Goal: Navigation & Orientation: Understand site structure

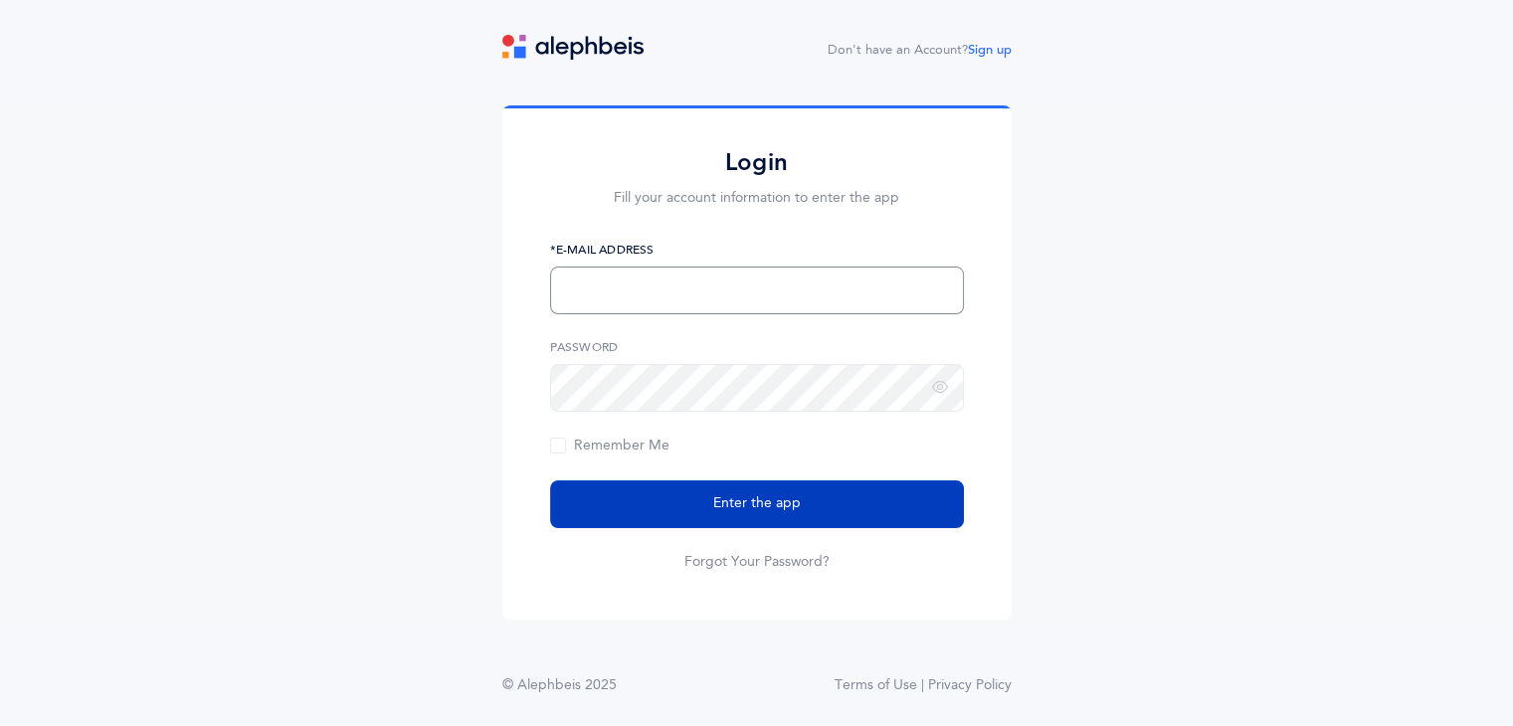
type input "[EMAIL_ADDRESS][DOMAIN_NAME]"
click at [646, 510] on button "Enter the app" at bounding box center [757, 504] width 414 height 48
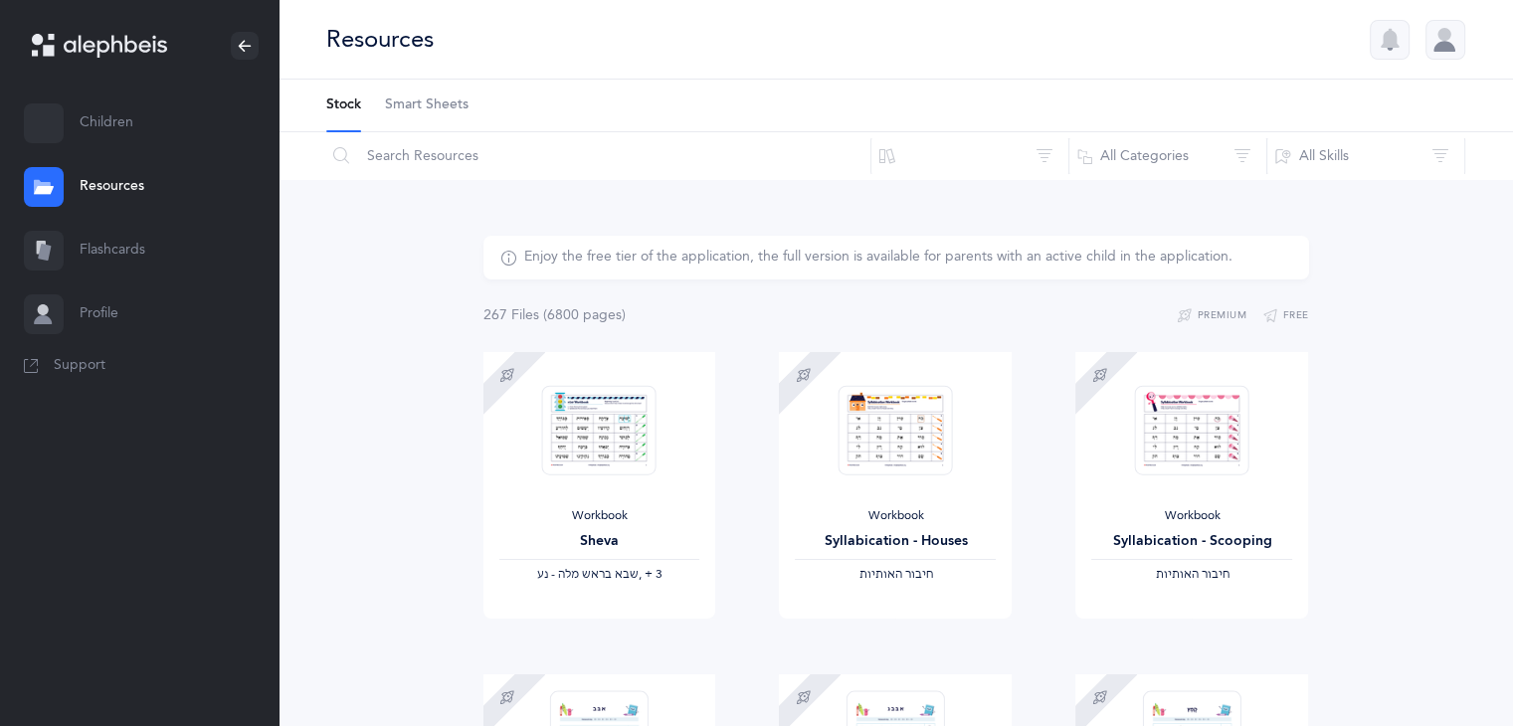
click at [71, 136] on link "Children" at bounding box center [139, 124] width 278 height 64
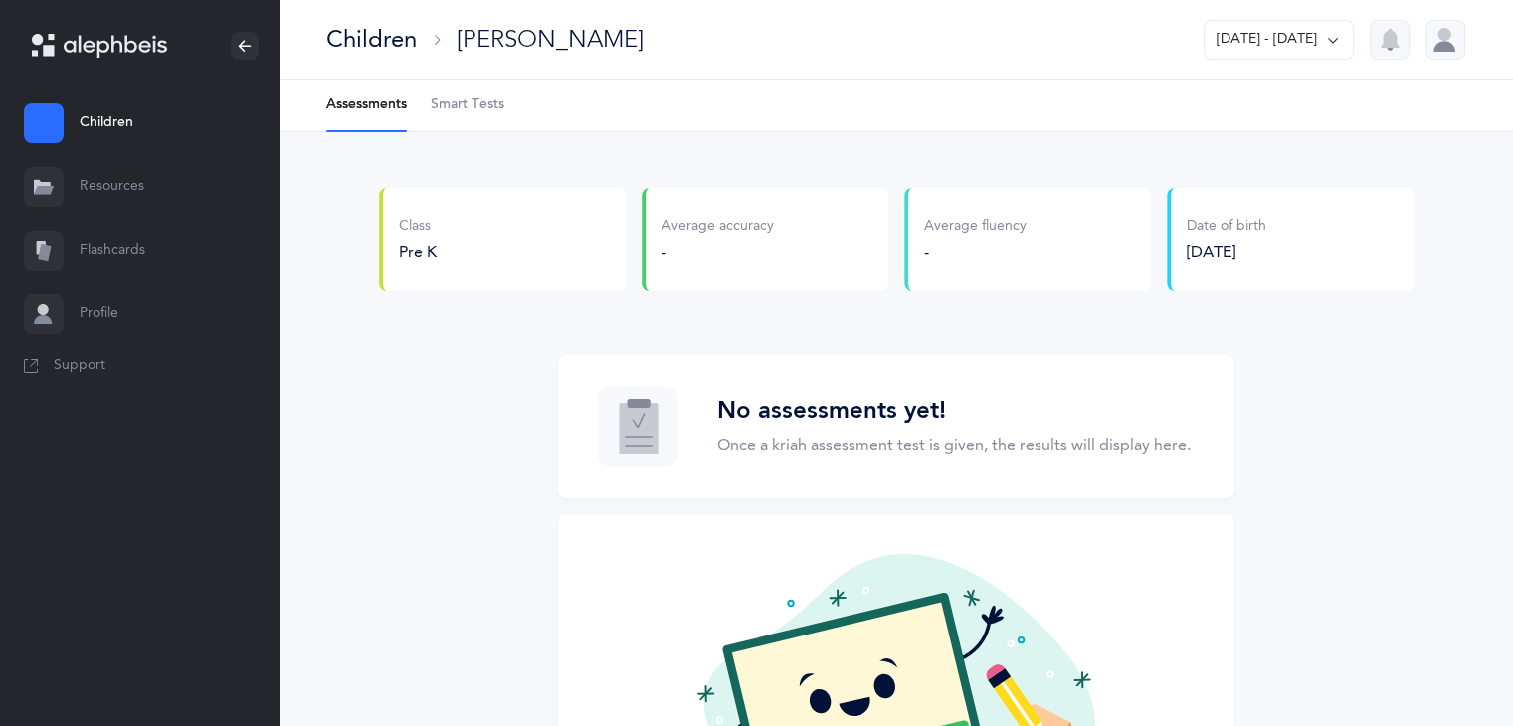
click at [155, 189] on link "Resources" at bounding box center [139, 187] width 278 height 64
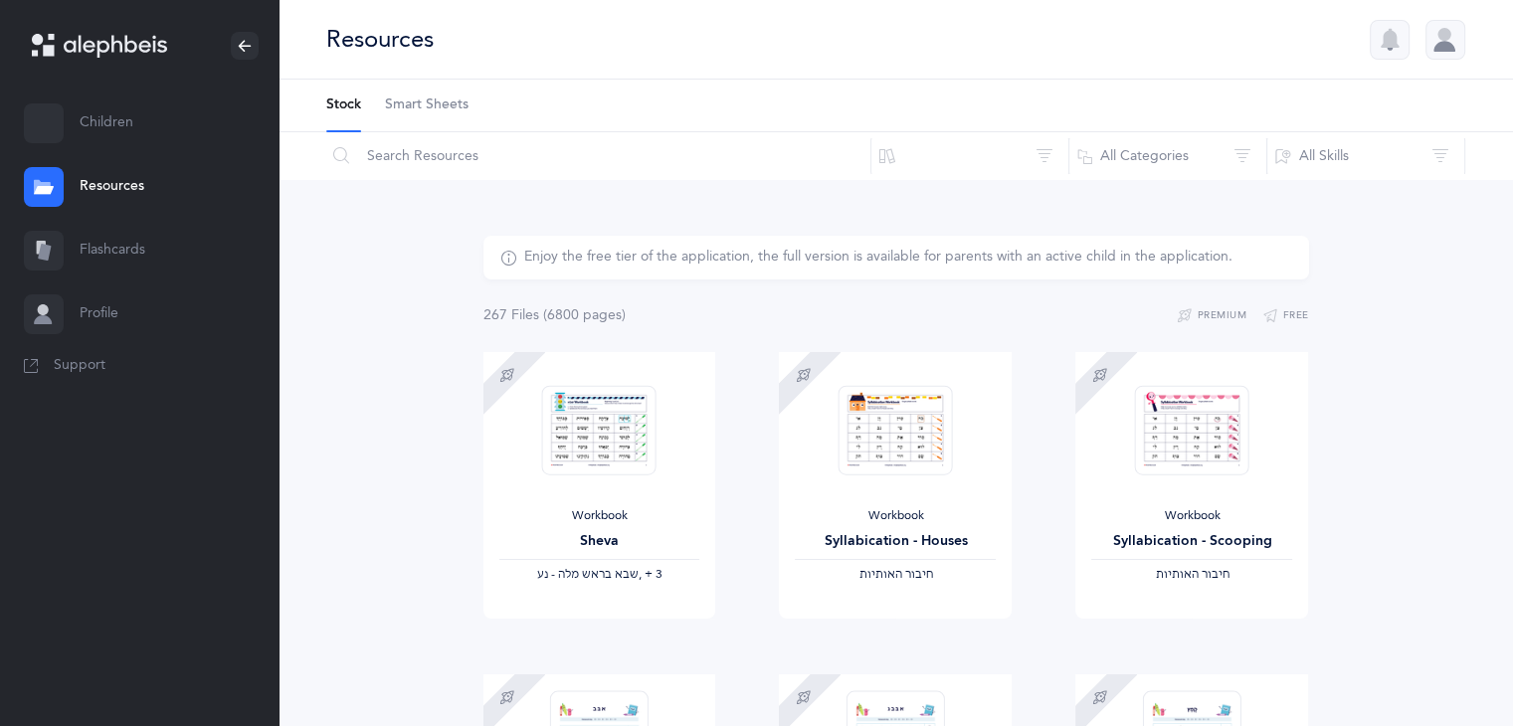
click at [121, 249] on link "Flashcards" at bounding box center [139, 251] width 278 height 64
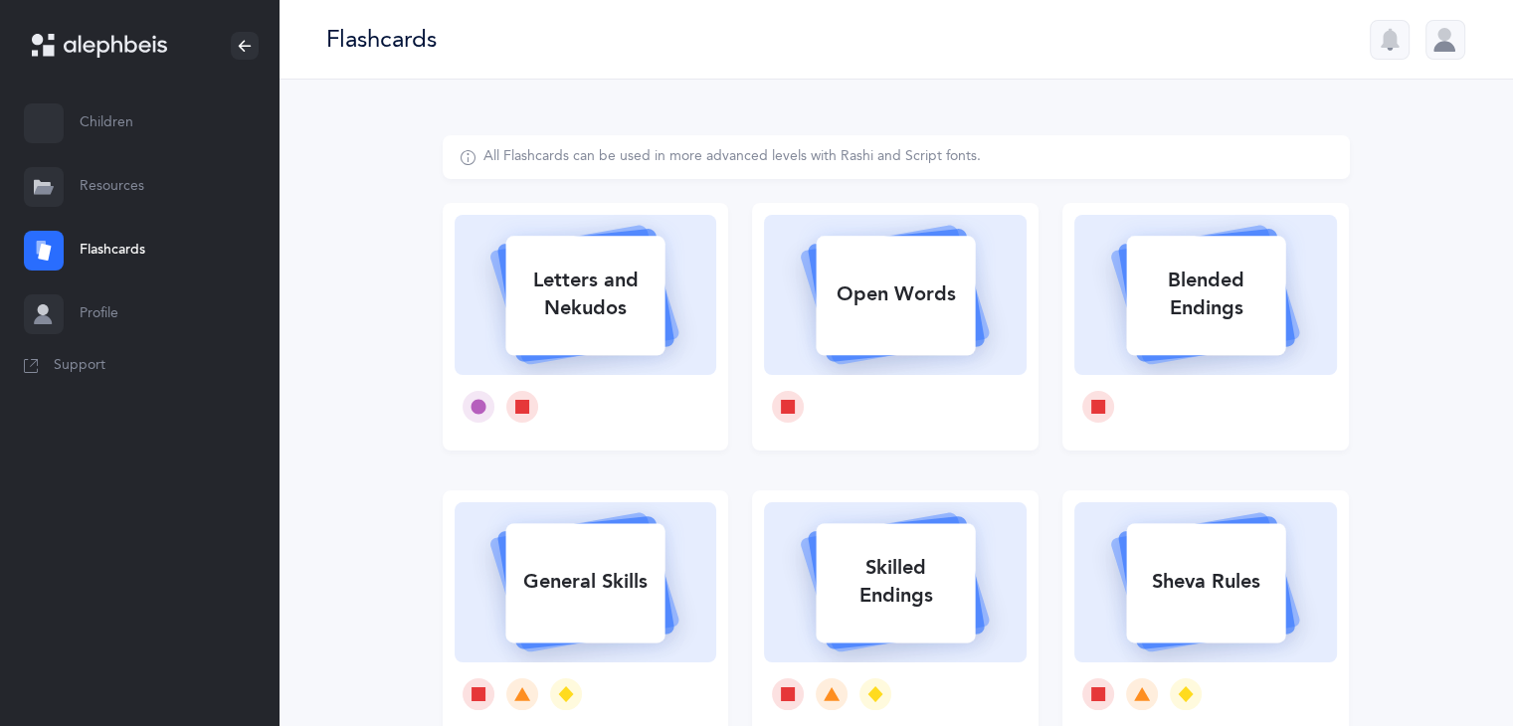
click at [147, 306] on link "Profile" at bounding box center [139, 314] width 278 height 64
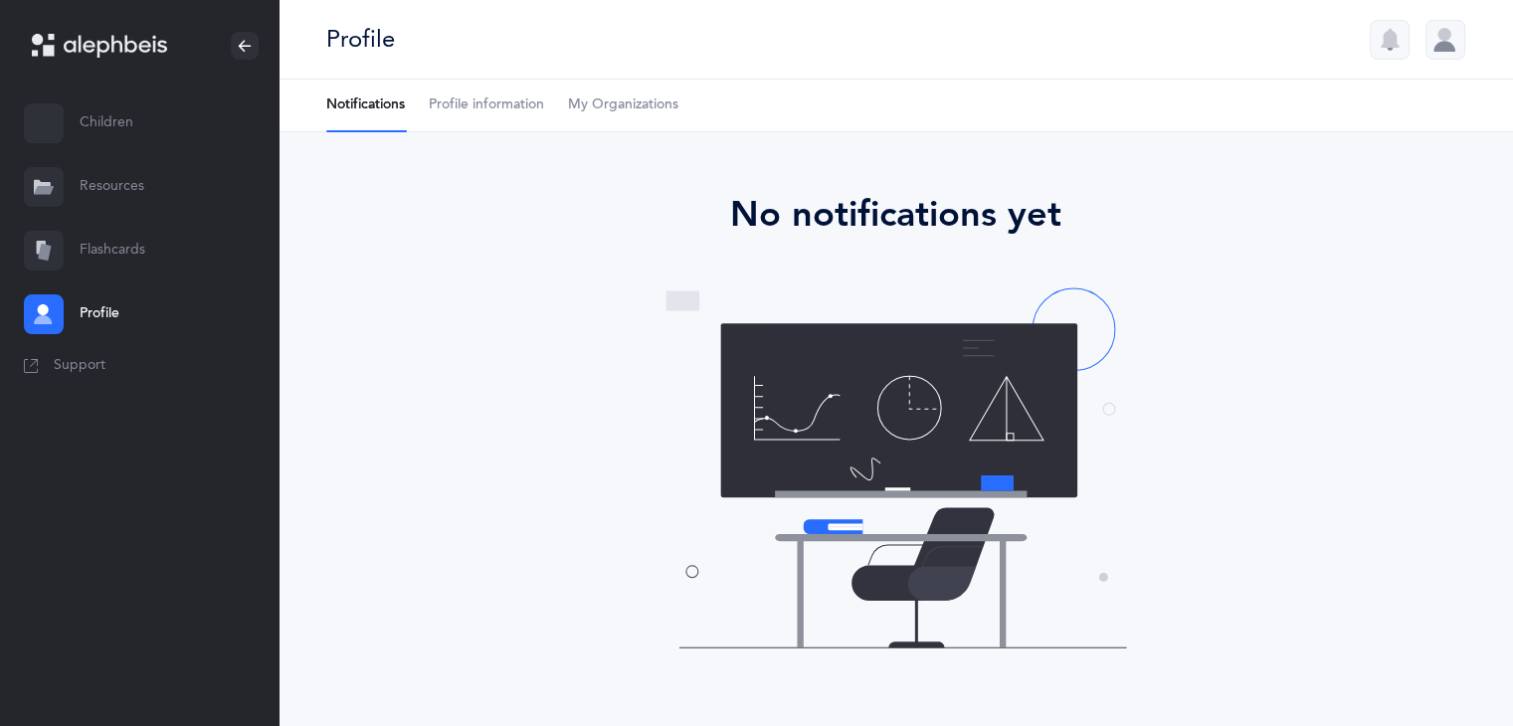
click at [103, 138] on link "Children" at bounding box center [139, 124] width 278 height 64
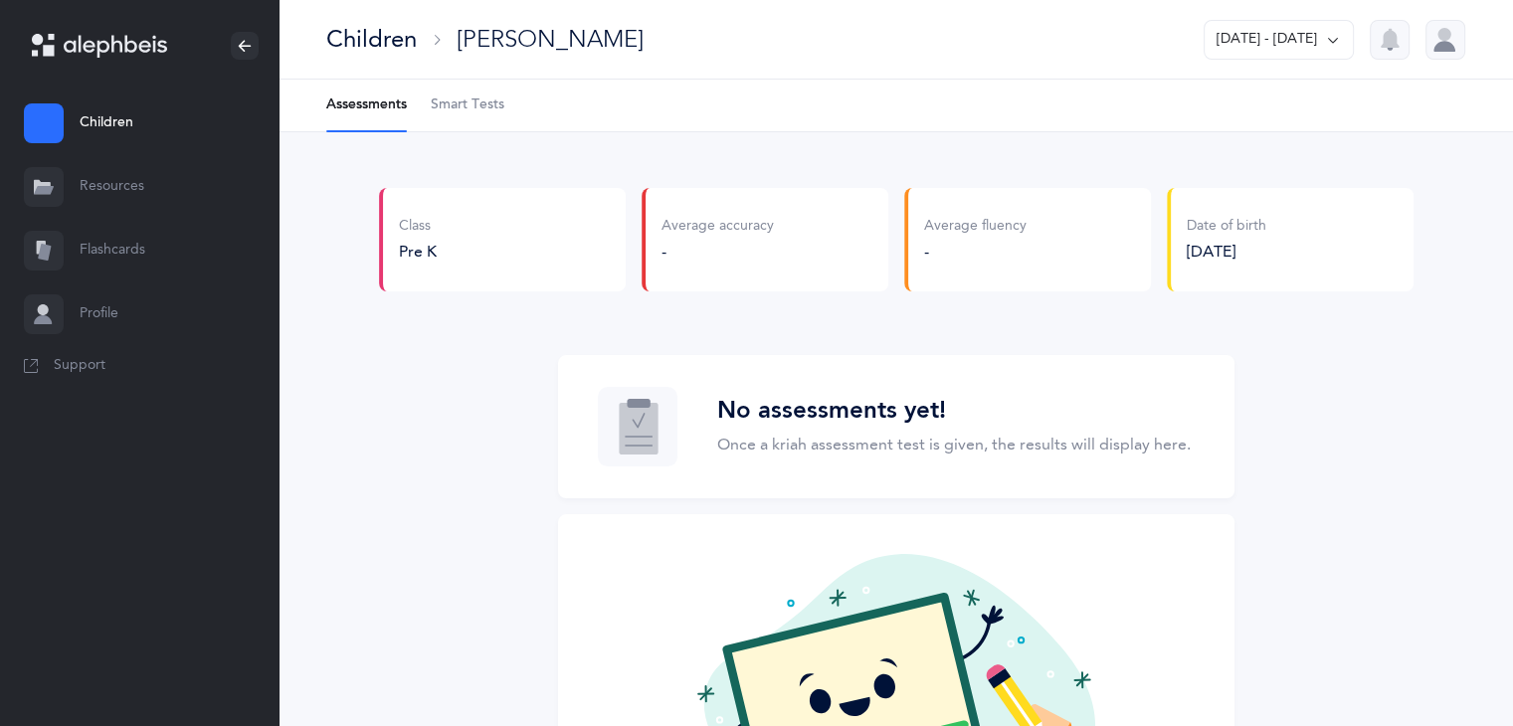
click at [1449, 44] on div at bounding box center [1445, 40] width 40 height 40
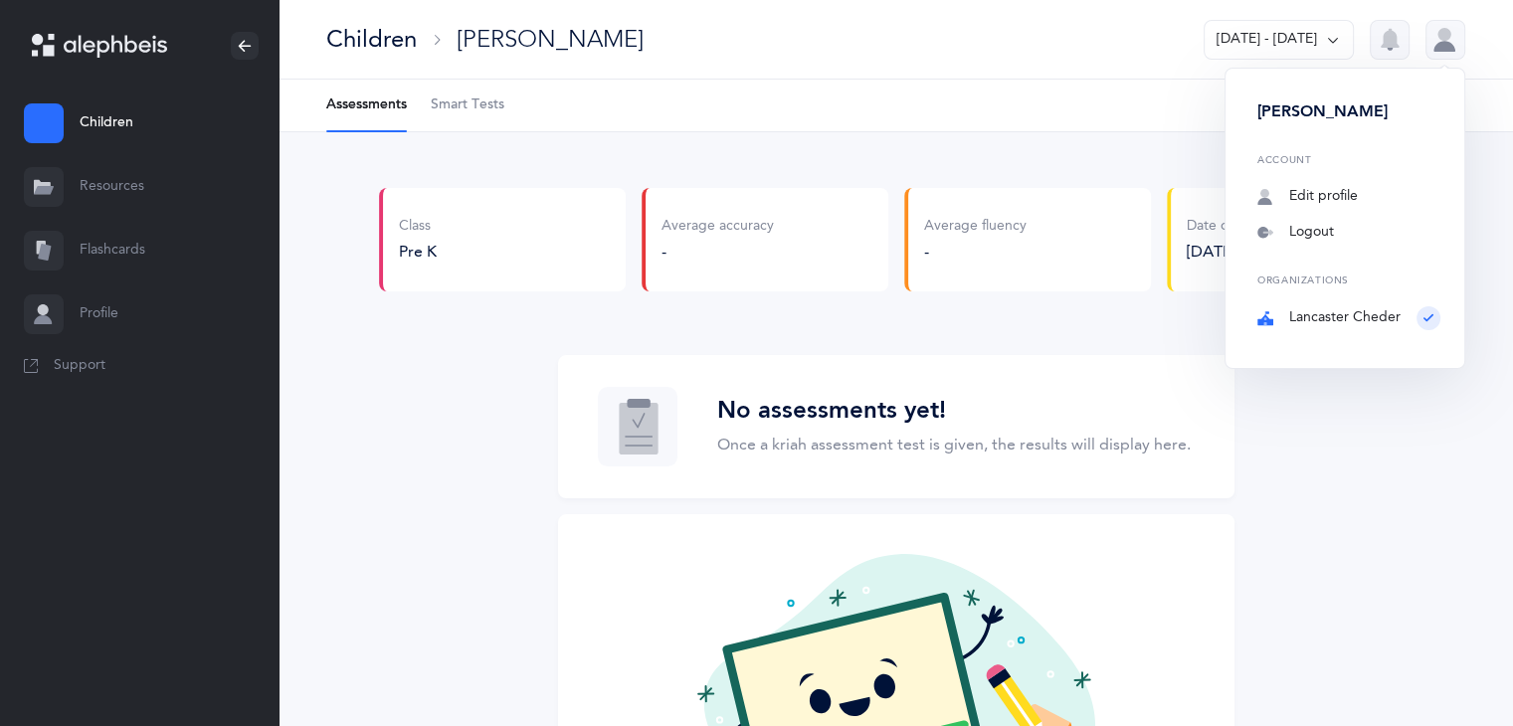
click at [522, 493] on div "No assessments yet! Once a kriah assessment test is given, the results will dis…" at bounding box center [896, 607] width 1034 height 504
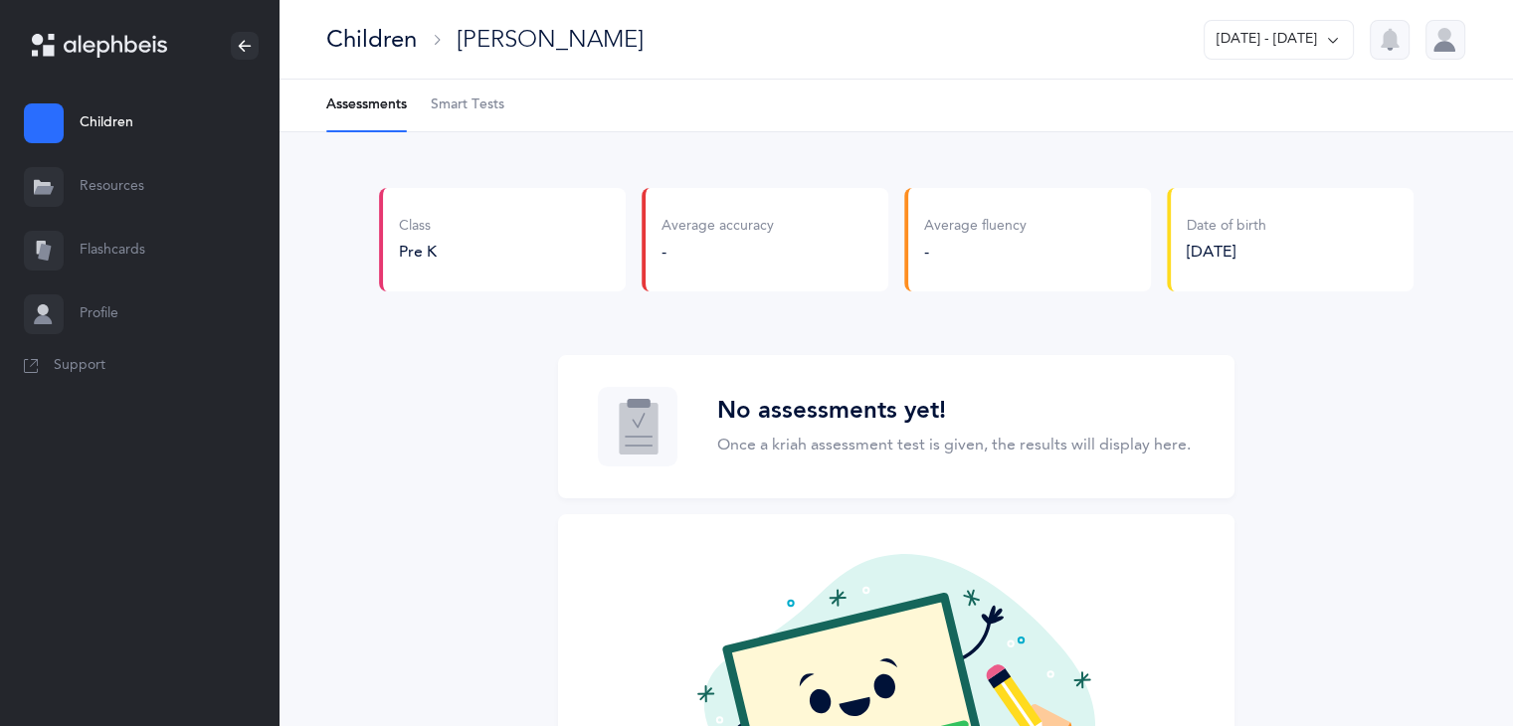
click at [1280, 38] on button "[DATE] - [DATE]" at bounding box center [1278, 40] width 150 height 40
click at [1277, 102] on button "[DATE] - [DATE]" at bounding box center [1270, 103] width 132 height 36
click at [129, 174] on link "Resources" at bounding box center [139, 187] width 278 height 64
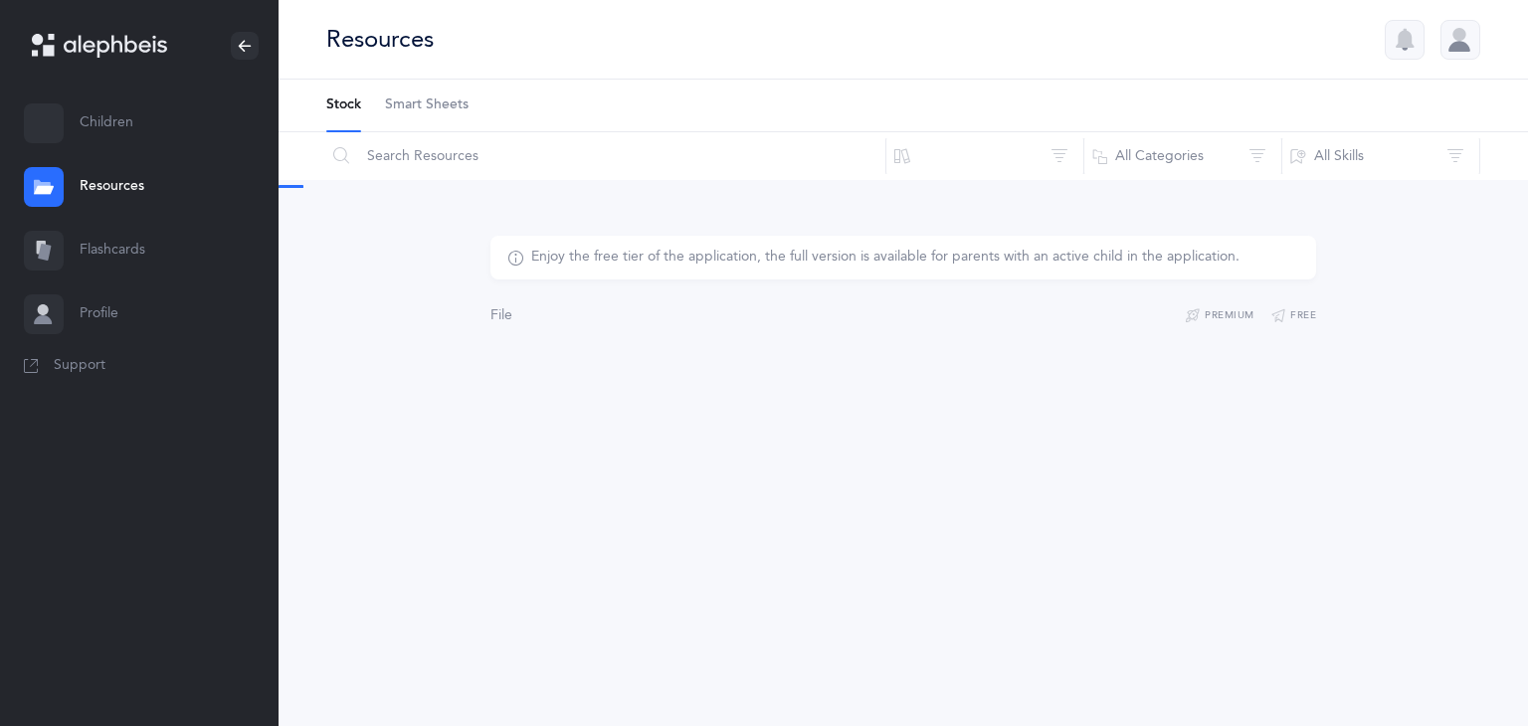
click at [132, 233] on link "Flashcards" at bounding box center [139, 251] width 278 height 64
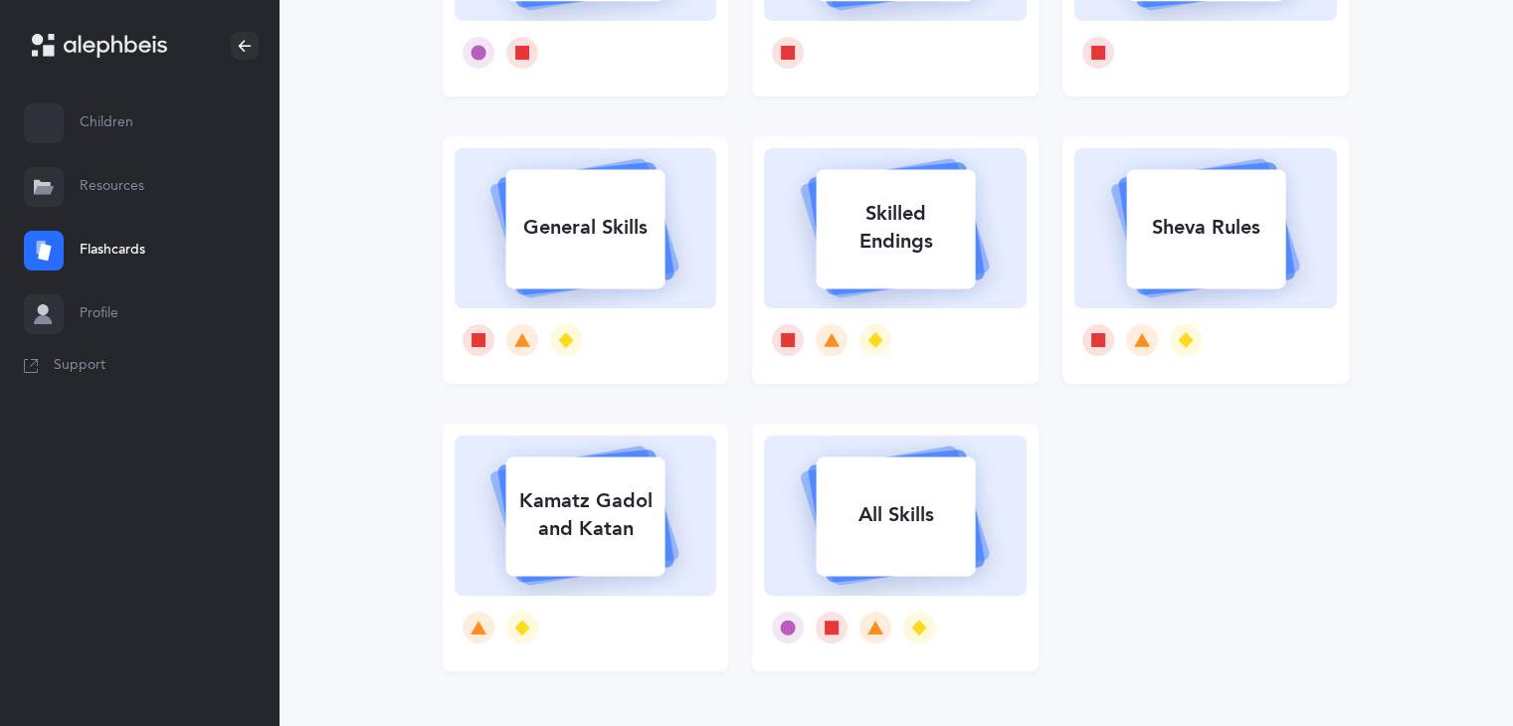
scroll to position [418, 0]
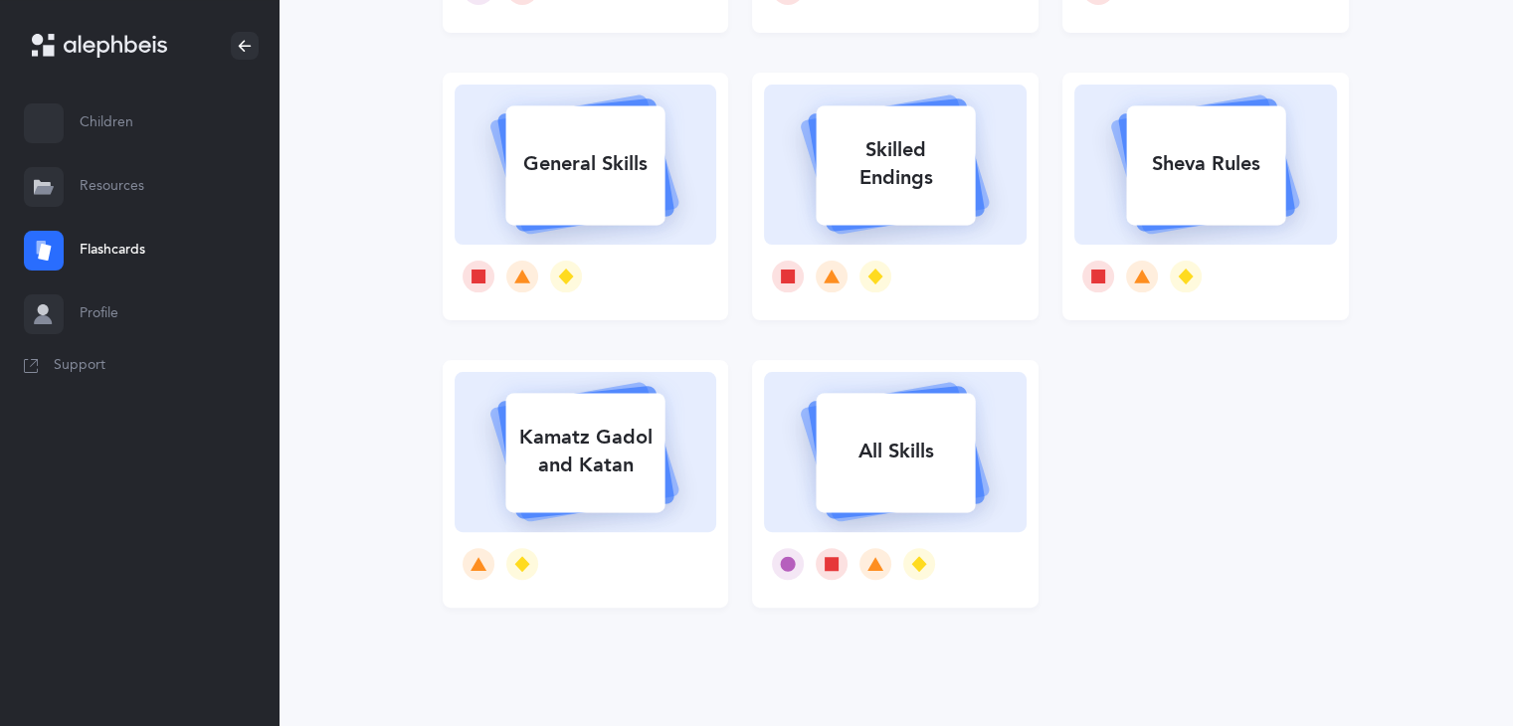
click at [93, 302] on link "Profile" at bounding box center [139, 314] width 278 height 64
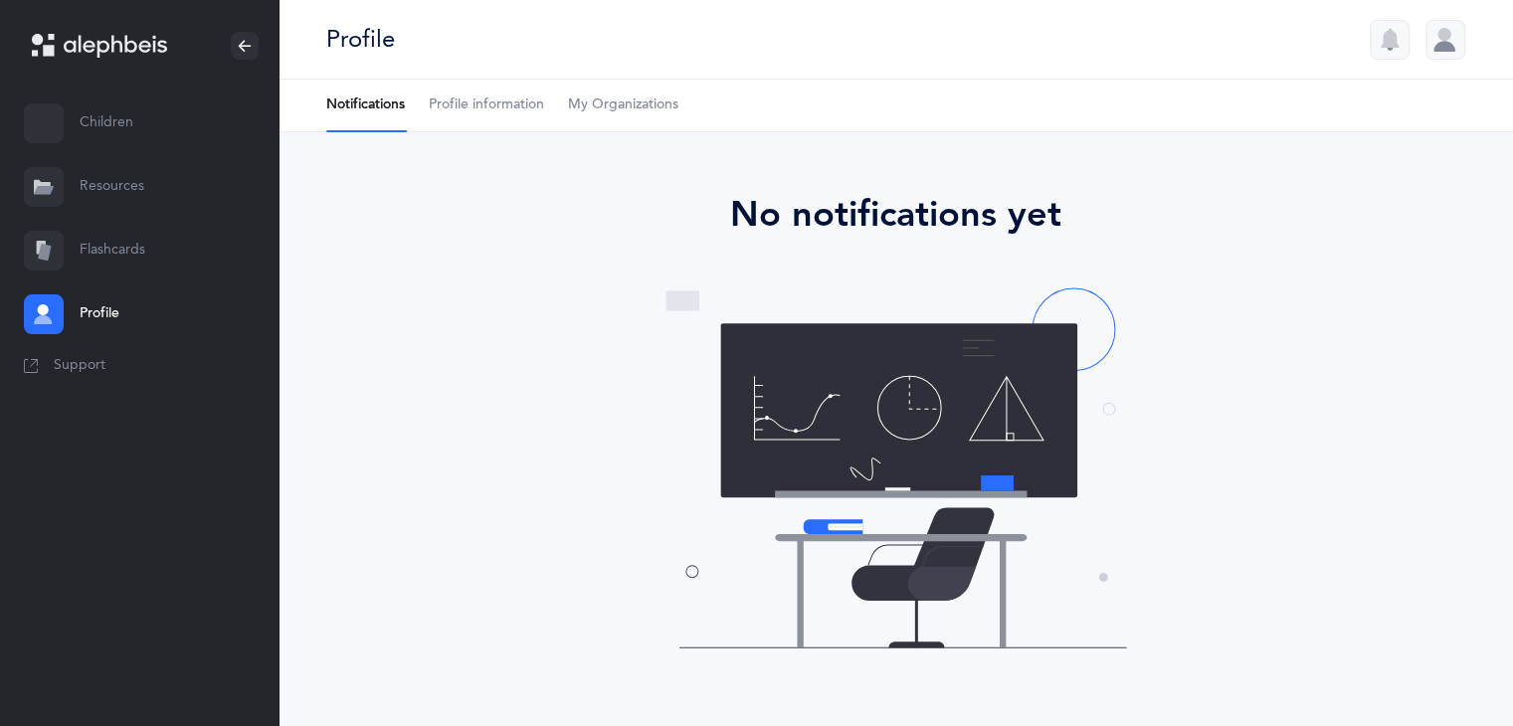
scroll to position [8, 0]
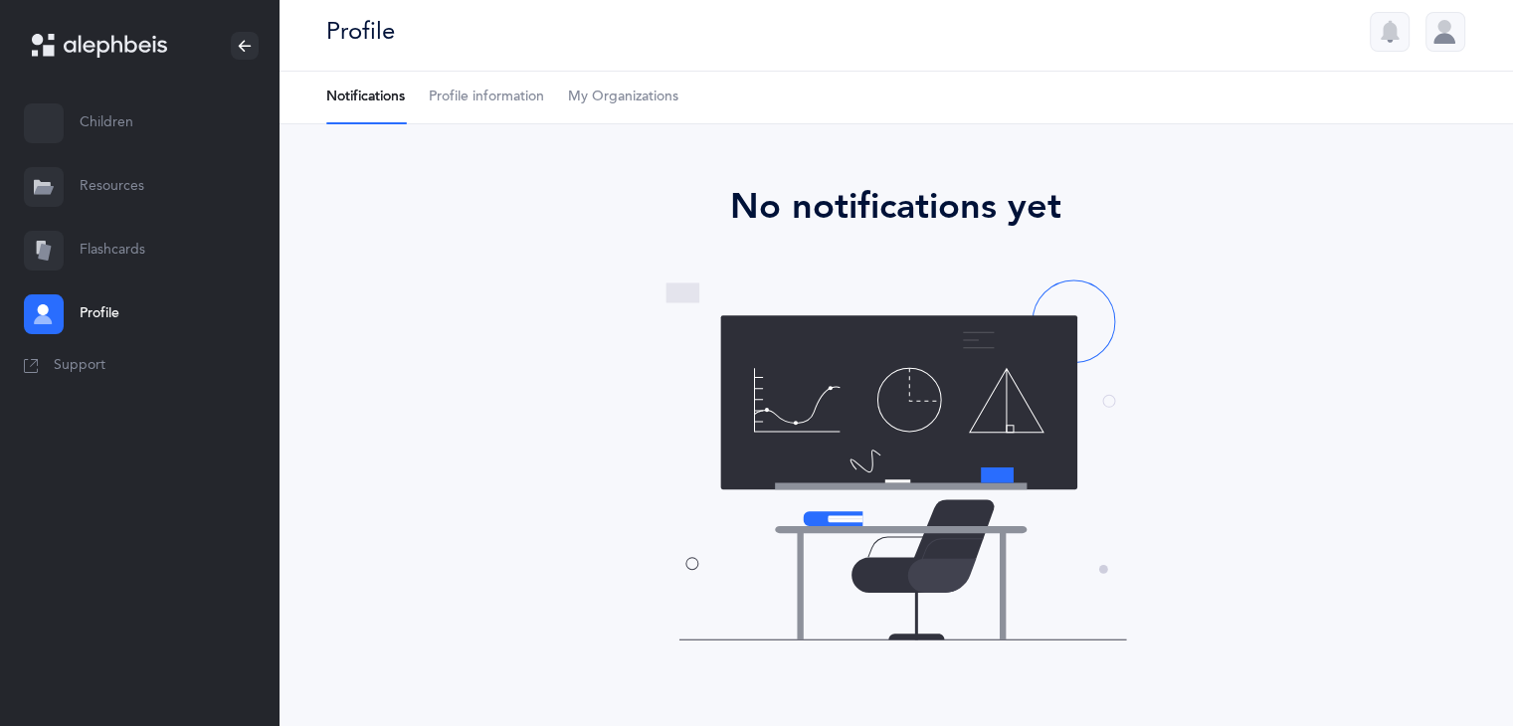
click at [492, 101] on span "Profile information" at bounding box center [486, 98] width 115 height 20
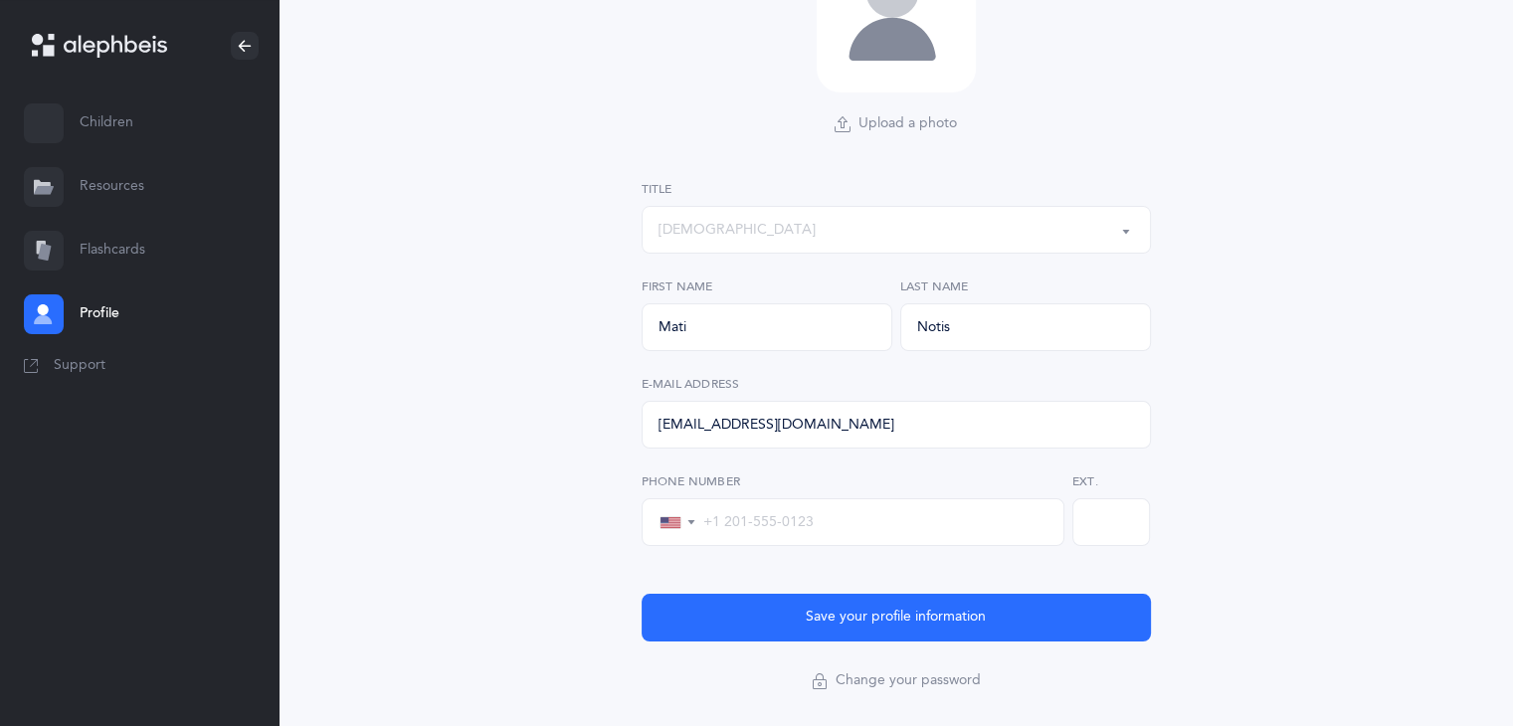
scroll to position [275, 0]
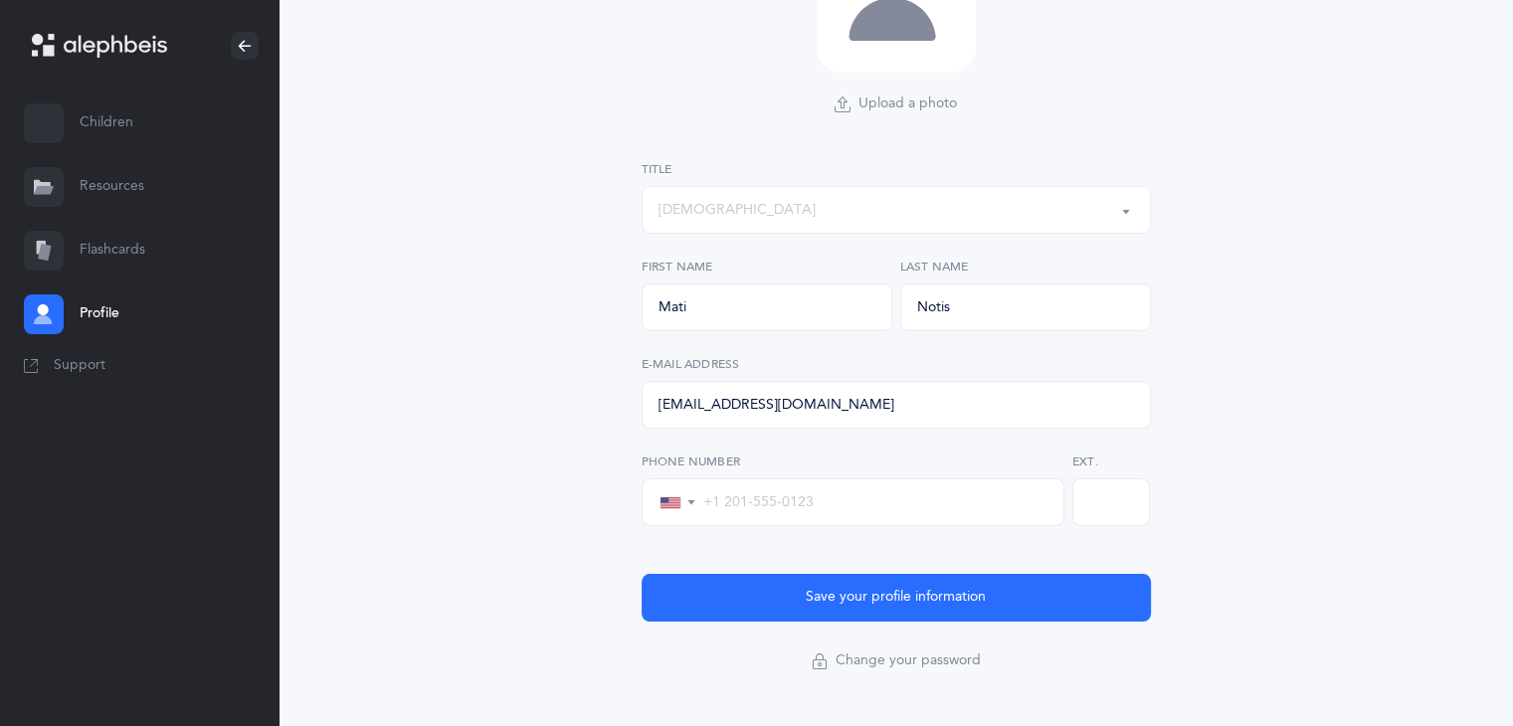
click at [835, 226] on div "[DEMOGRAPHIC_DATA]" at bounding box center [895, 210] width 475 height 34
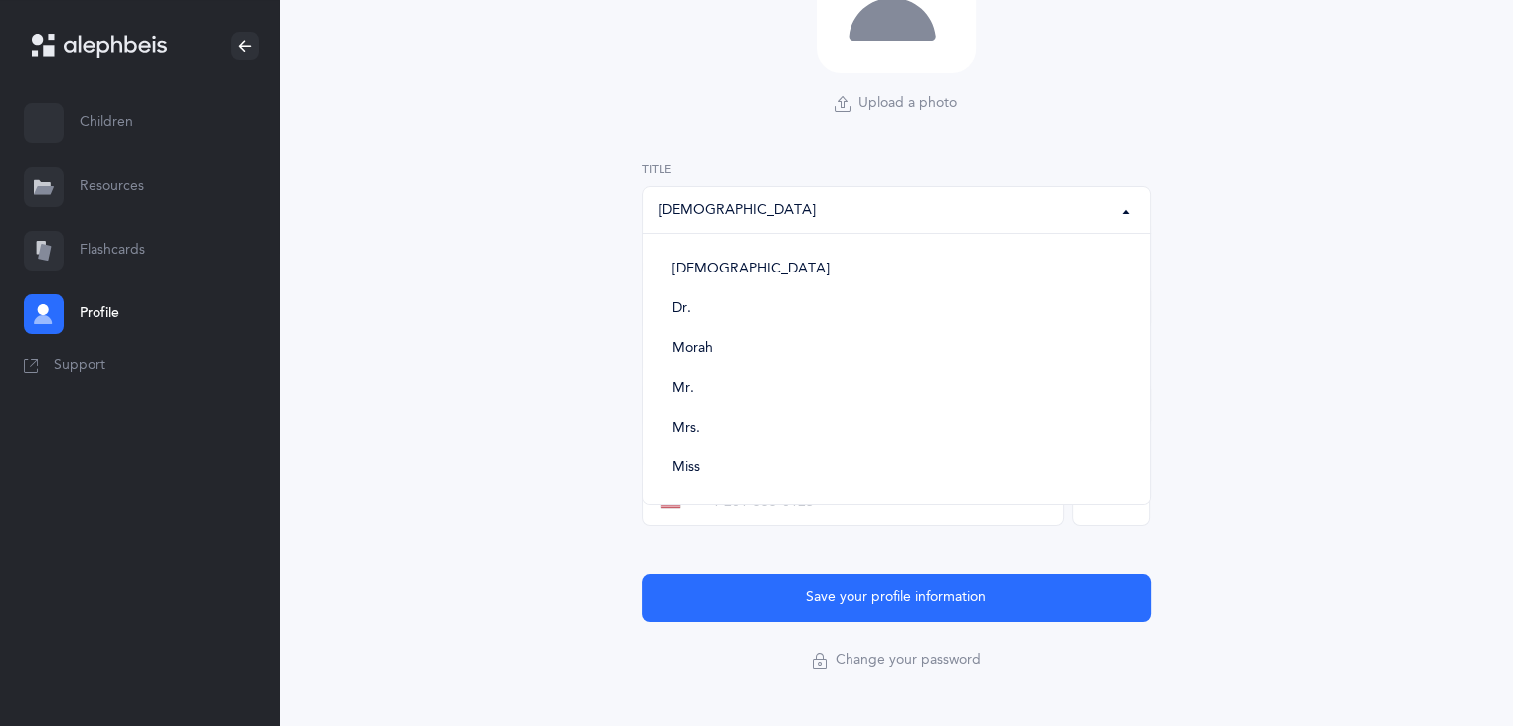
click at [557, 124] on div "Upload a photo Remove Rabbi [PERSON_NAME] Mr. Mrs. Miss Rabbi Rabbi [PERSON_NAM…" at bounding box center [895, 307] width 1234 height 899
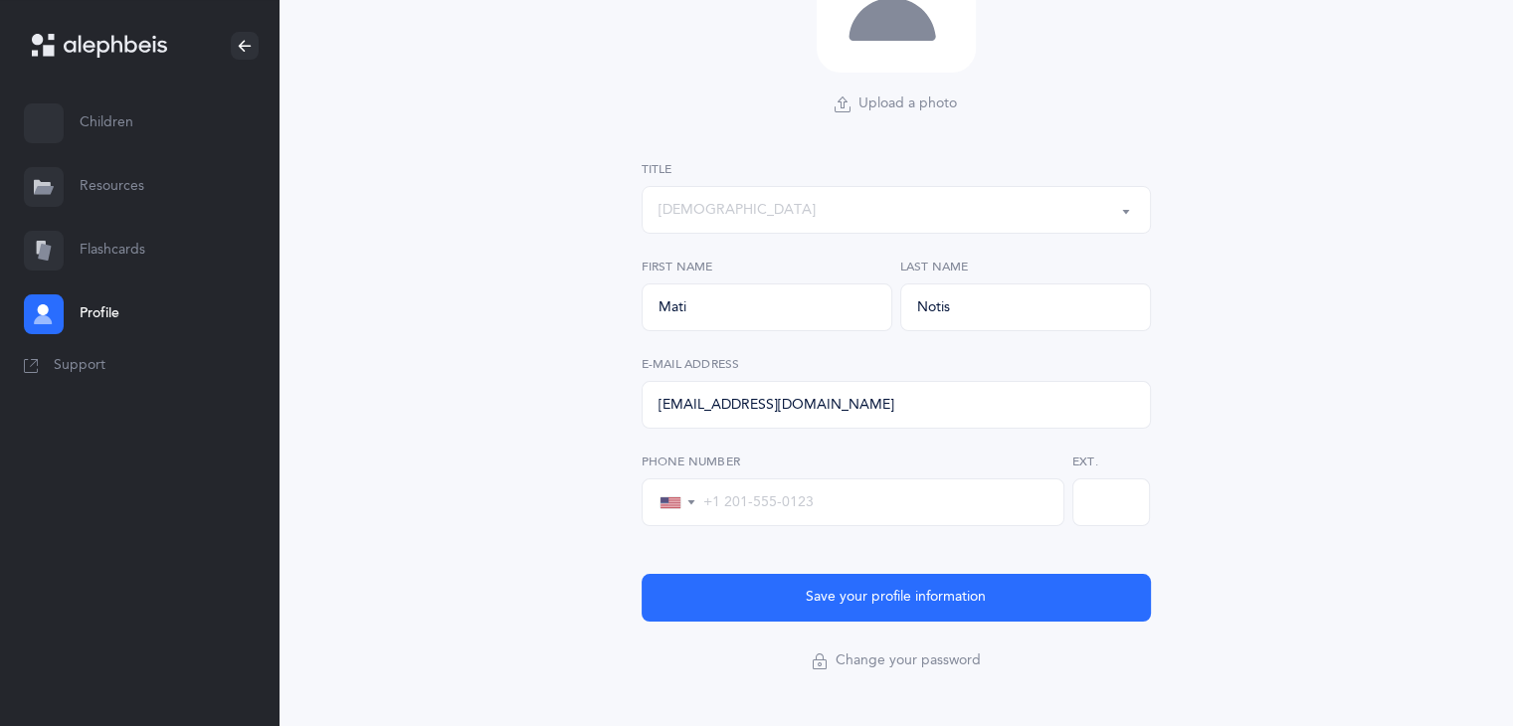
scroll to position [0, 0]
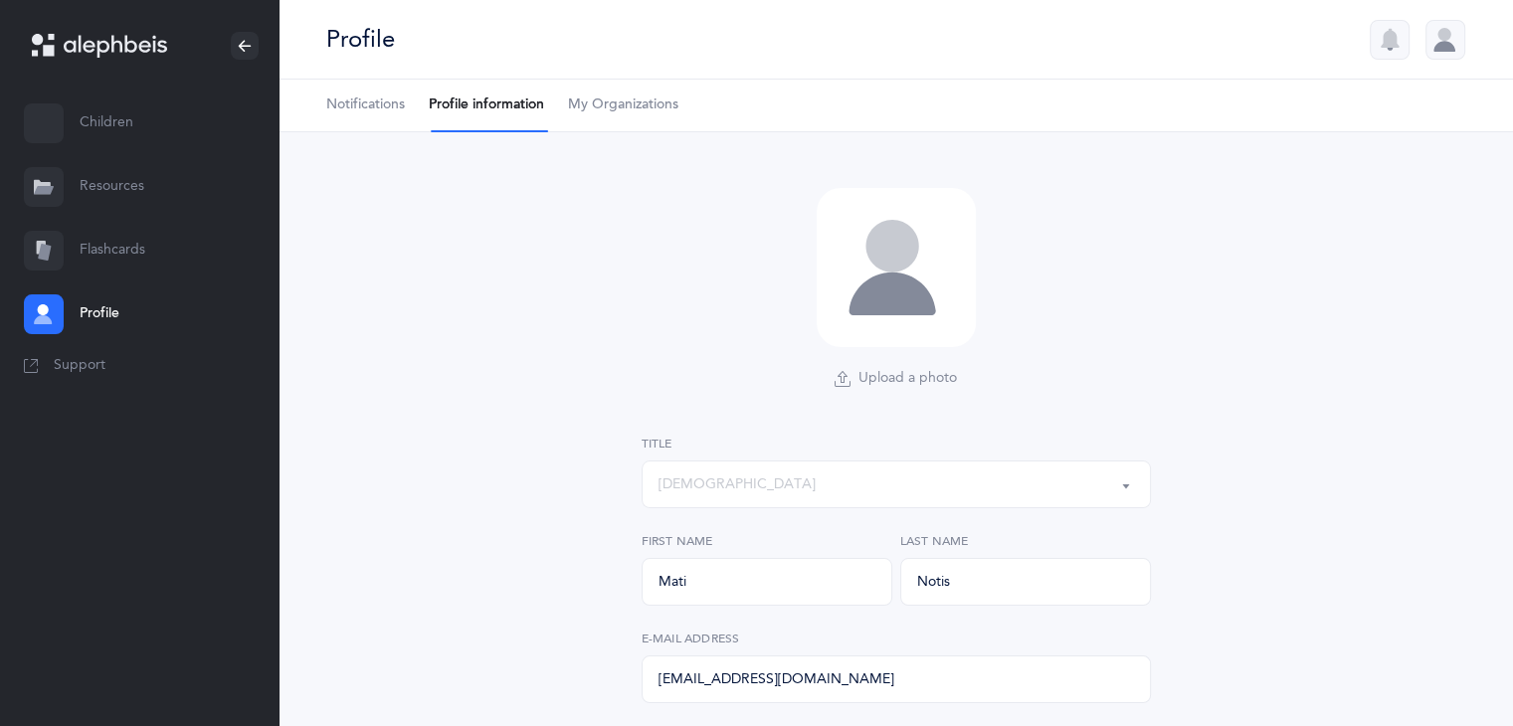
click at [630, 87] on link "My Organizations" at bounding box center [623, 106] width 110 height 52
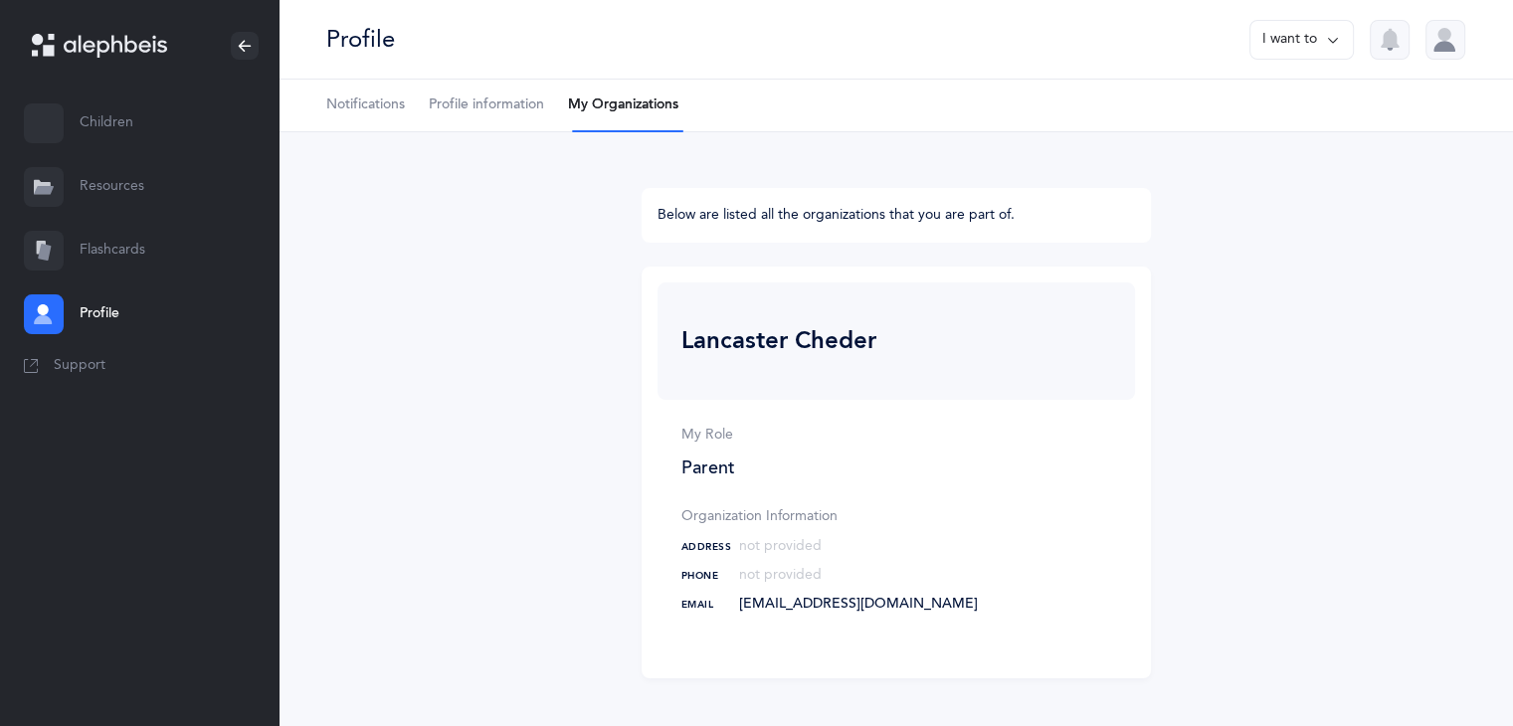
scroll to position [64, 0]
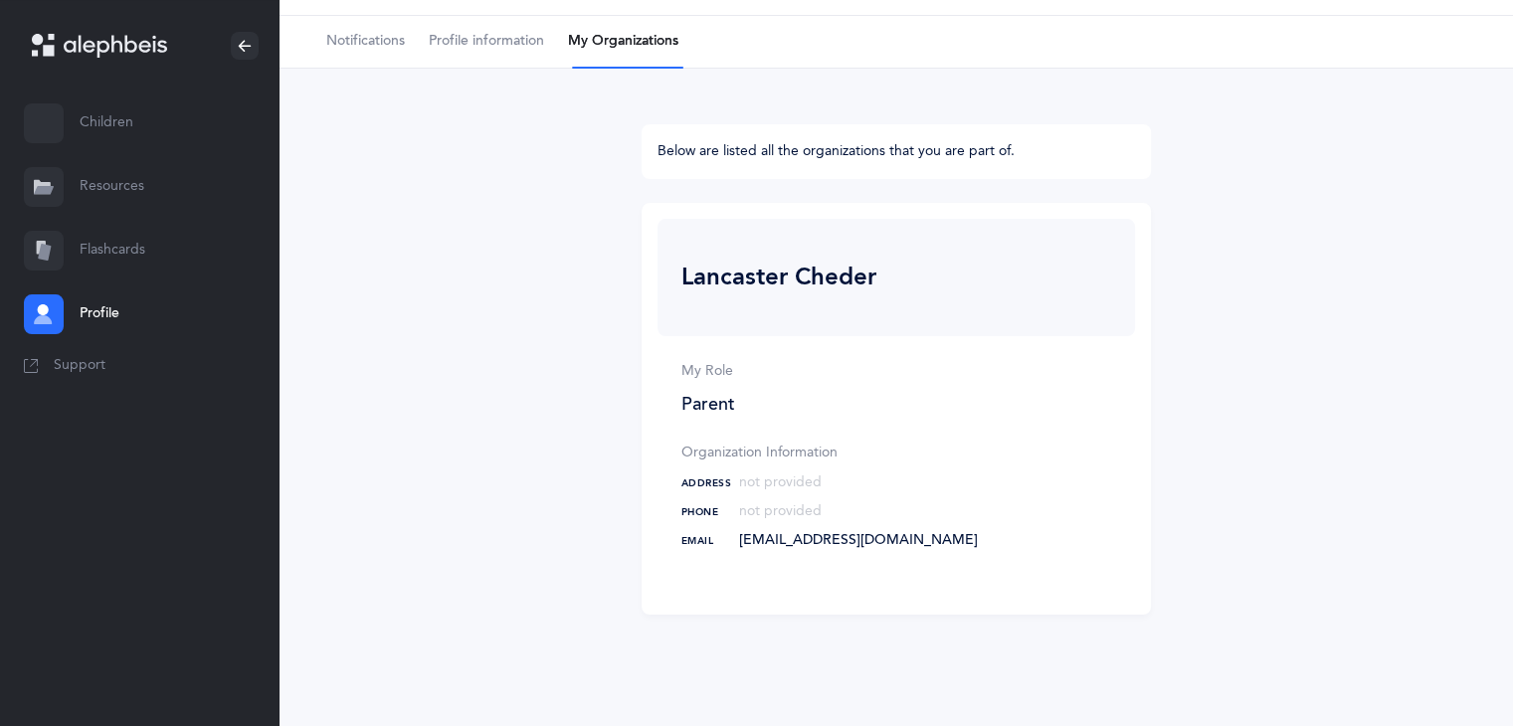
click at [724, 494] on div "Address" at bounding box center [706, 485] width 50 height 21
click at [738, 551] on div "My Role Parent Organization Information Address not provided Phone not provided…" at bounding box center [895, 467] width 477 height 263
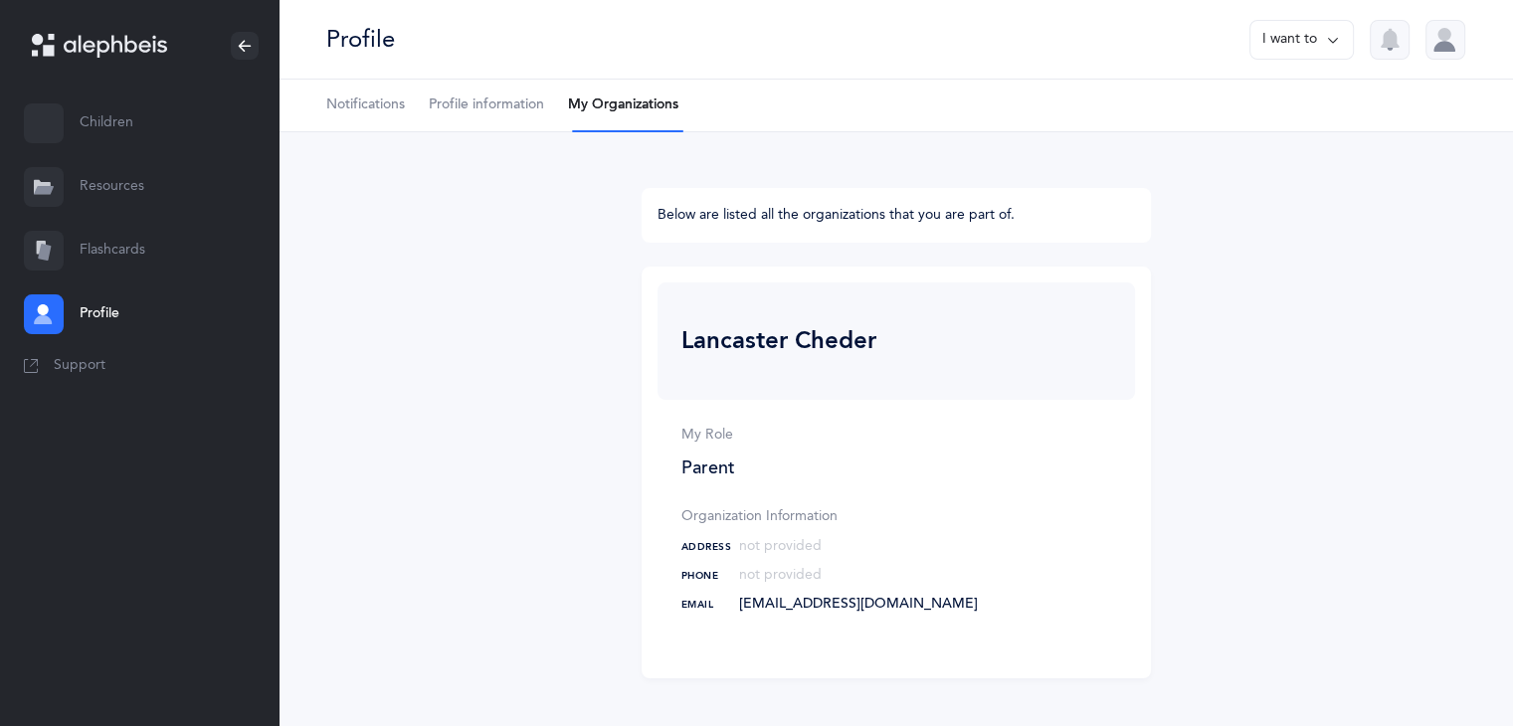
click at [510, 123] on link "Profile information" at bounding box center [486, 106] width 115 height 52
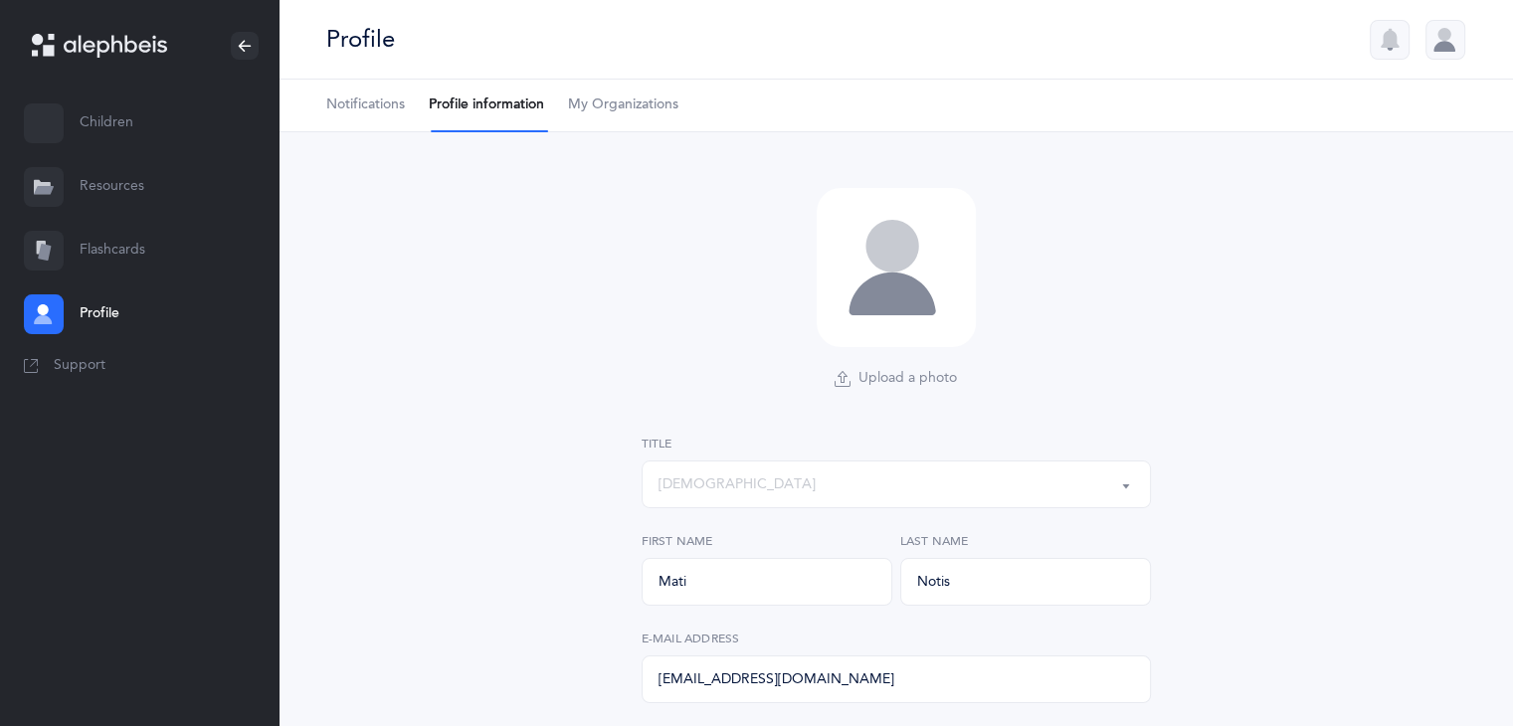
click at [345, 120] on link "Notifications" at bounding box center [365, 106] width 79 height 52
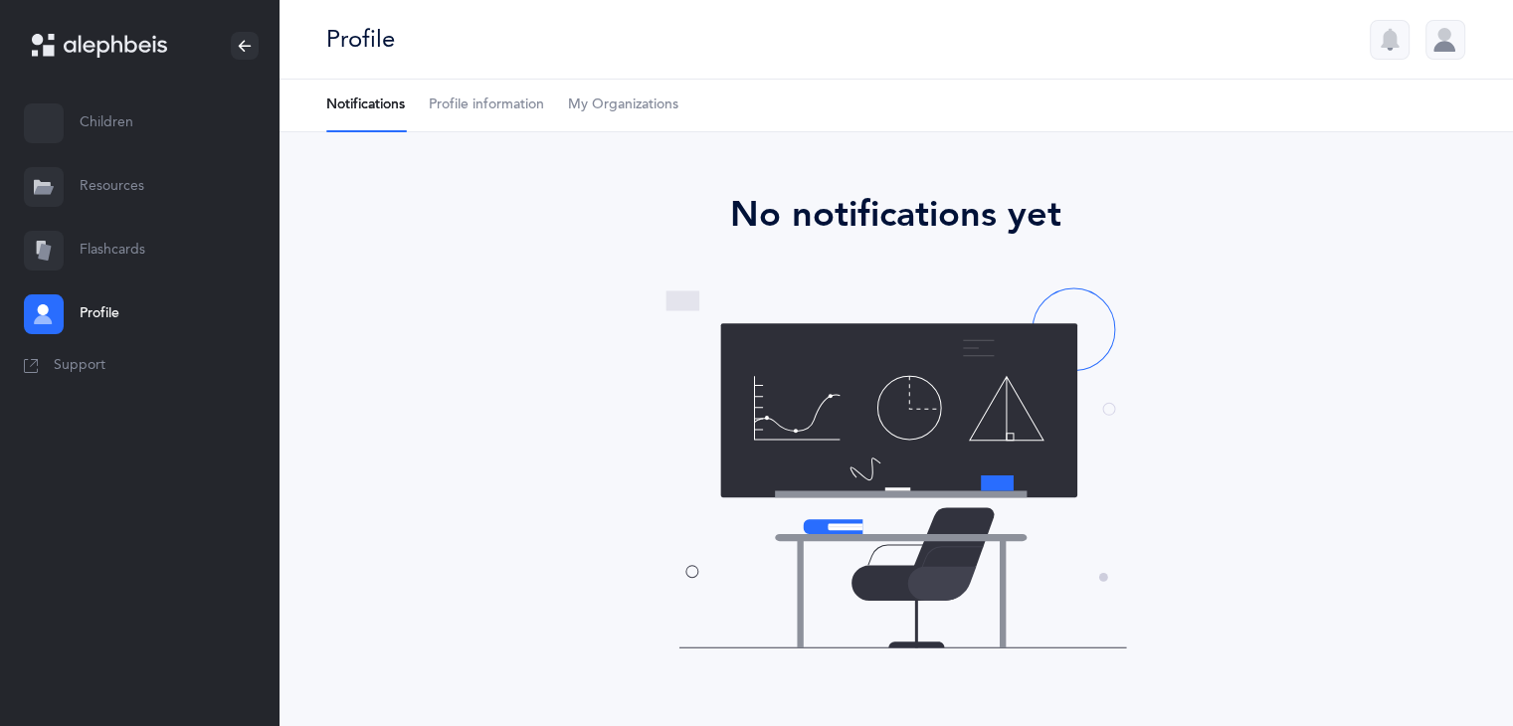
click at [477, 124] on link "Profile information" at bounding box center [486, 106] width 115 height 52
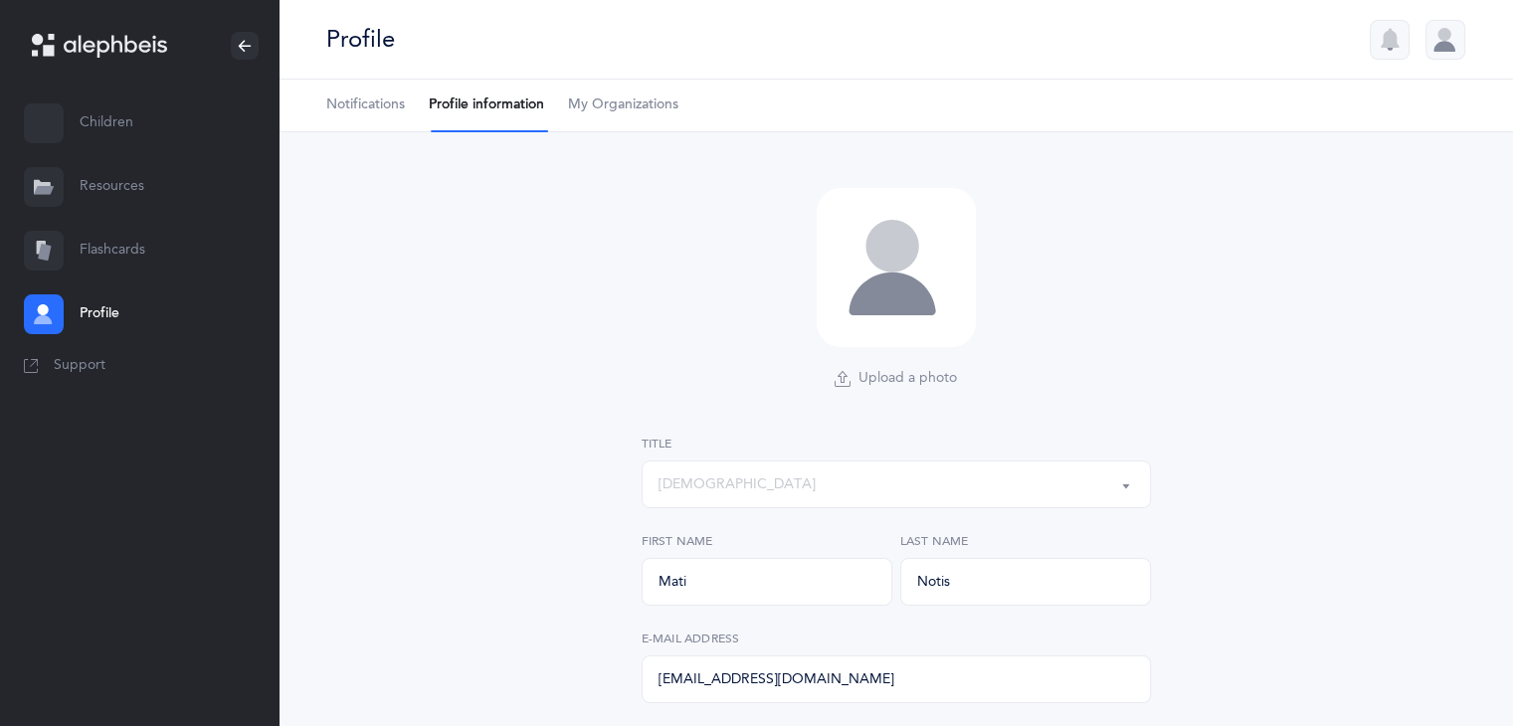
click at [597, 114] on span "My Organizations" at bounding box center [623, 105] width 110 height 20
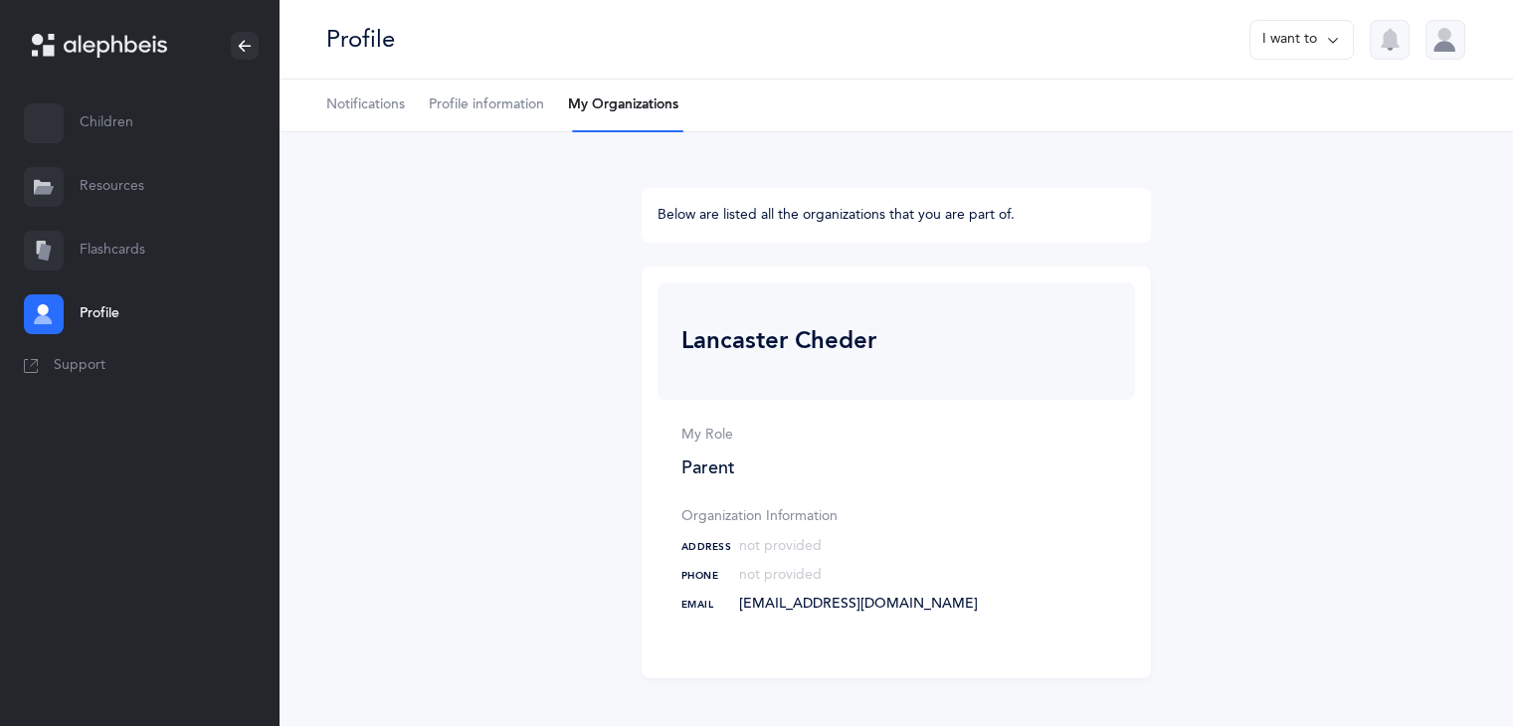
click at [60, 257] on div at bounding box center [44, 251] width 40 height 40
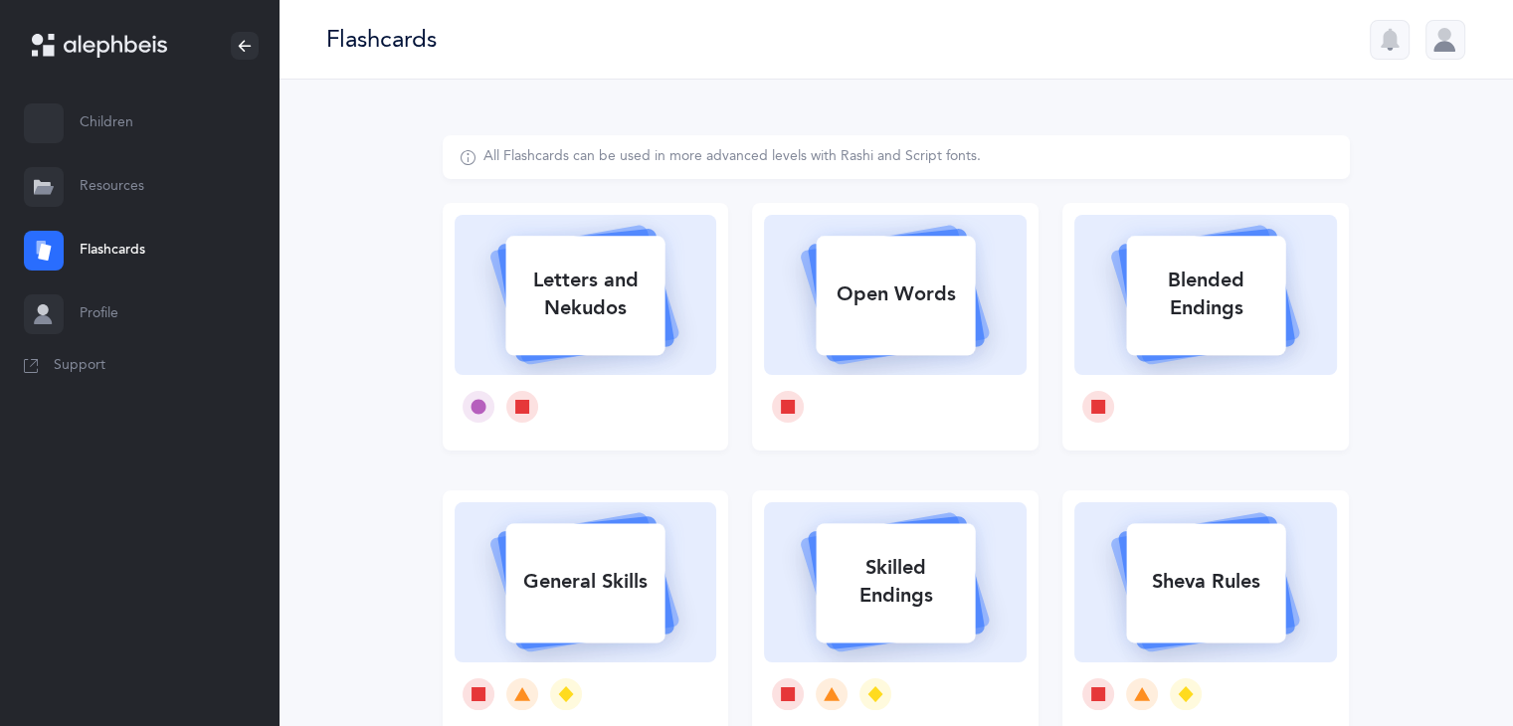
click at [84, 208] on link "Resources" at bounding box center [139, 187] width 278 height 64
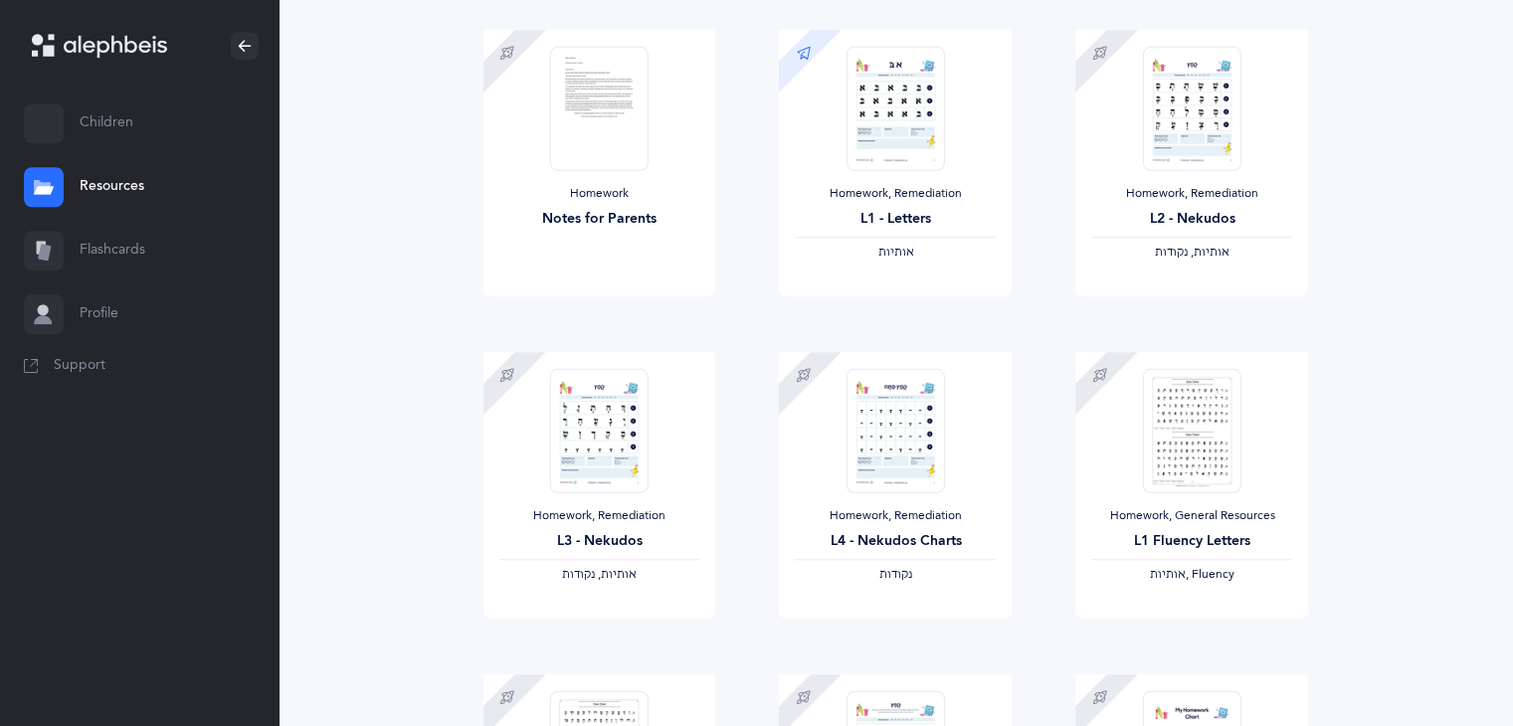
scroll to position [1937, 0]
click at [1235, 148] on img at bounding box center [1191, 105] width 97 height 124
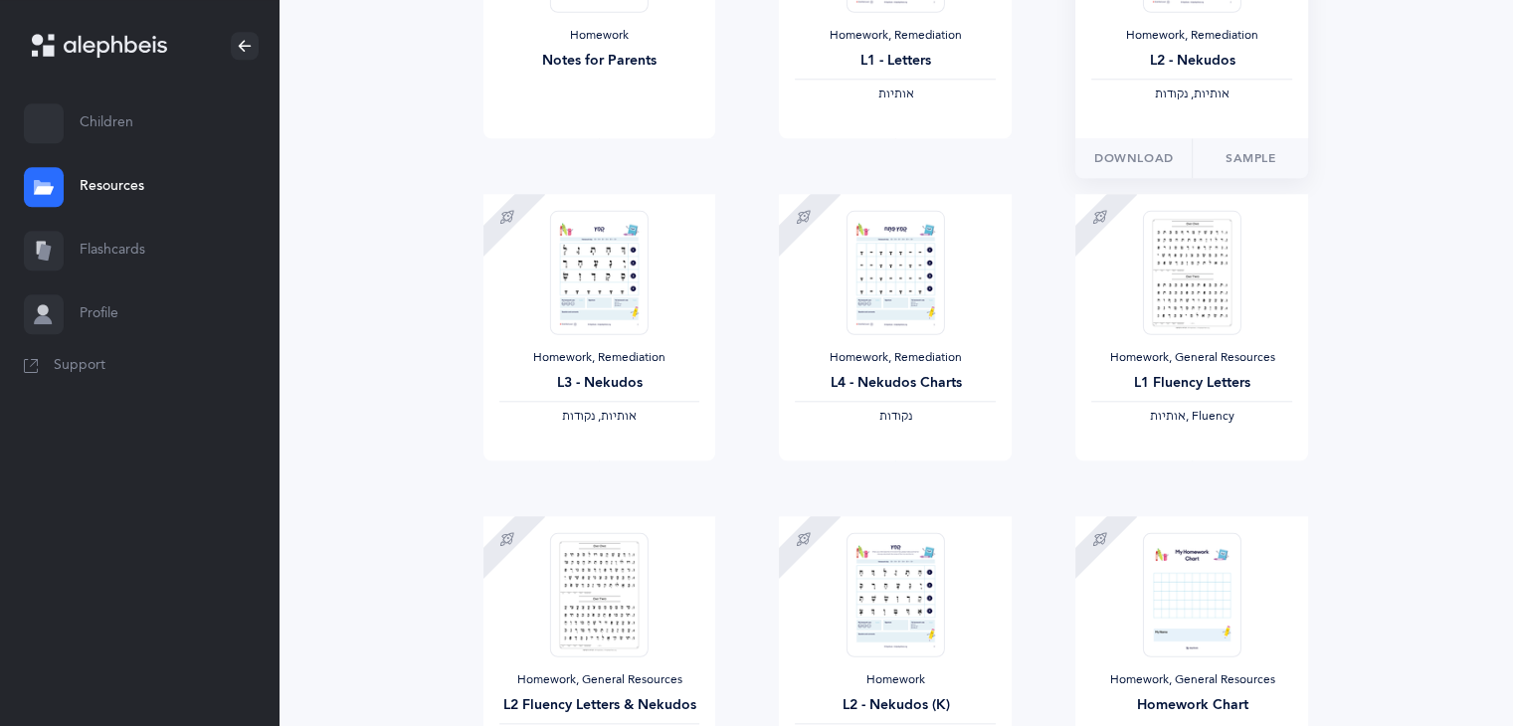
scroll to position [2093, 0]
click at [1222, 125] on div "Homework, Remediation L2 - Nekudos ‫אותיות, נקודות‬" at bounding box center [1191, 4] width 233 height 267
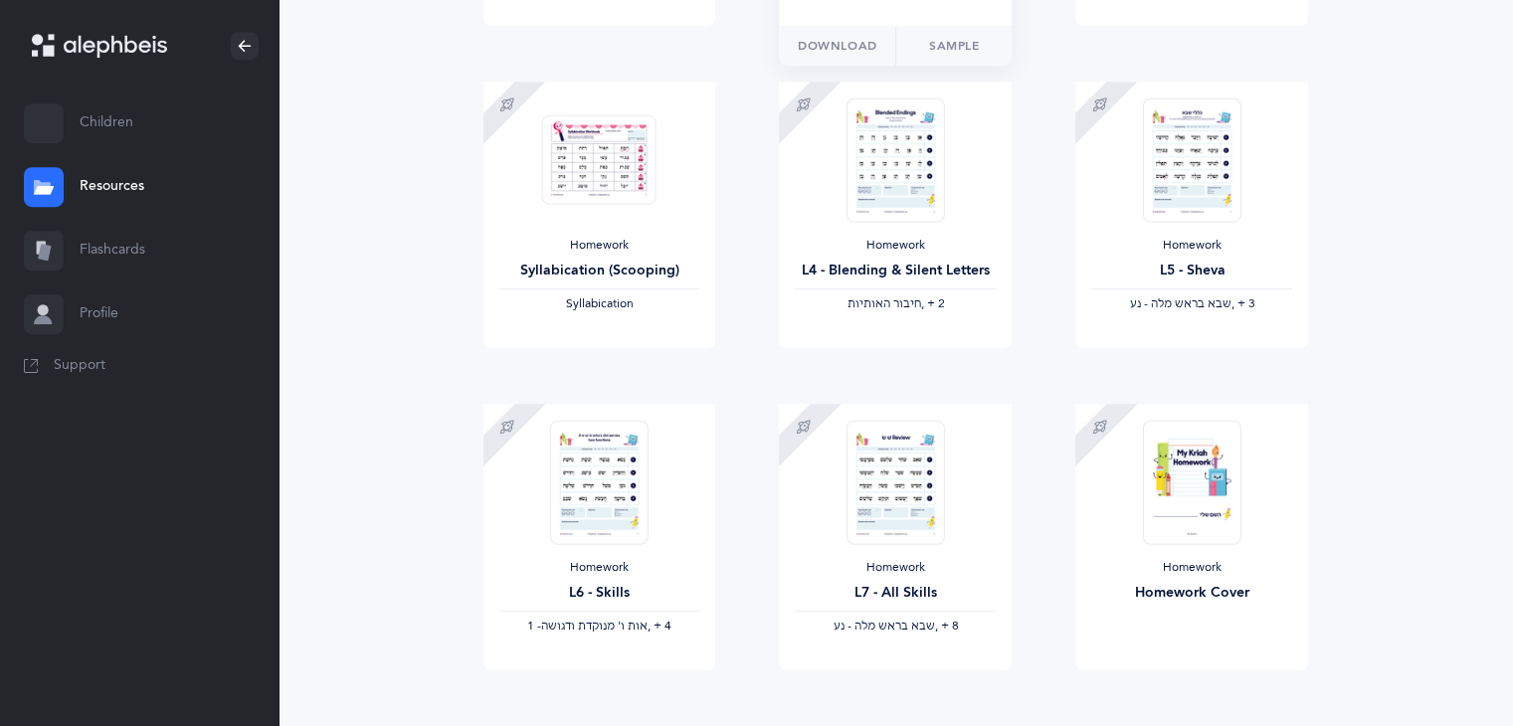
scroll to position [1106, 0]
